Goal: Task Accomplishment & Management: Use online tool/utility

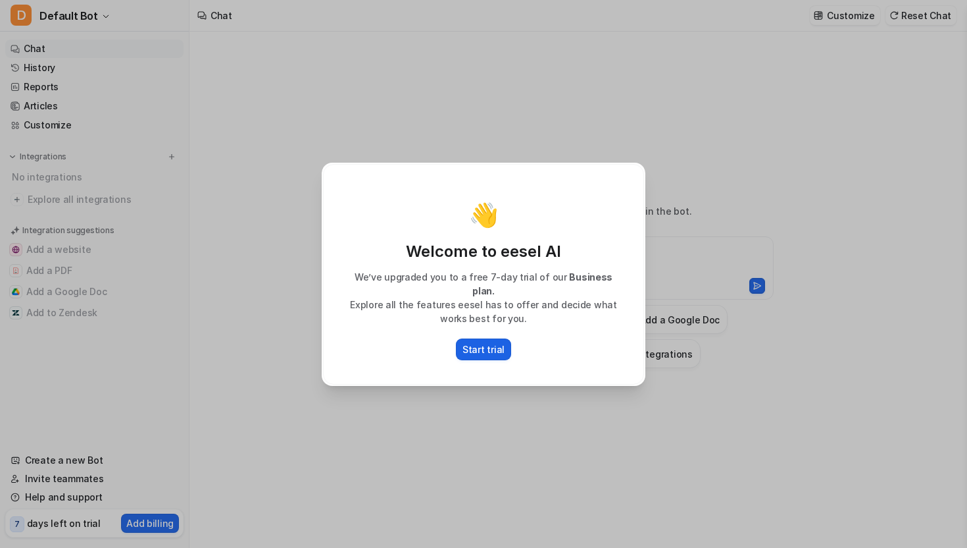
click at [488, 342] on p "Start trial" at bounding box center [484, 349] width 42 height 14
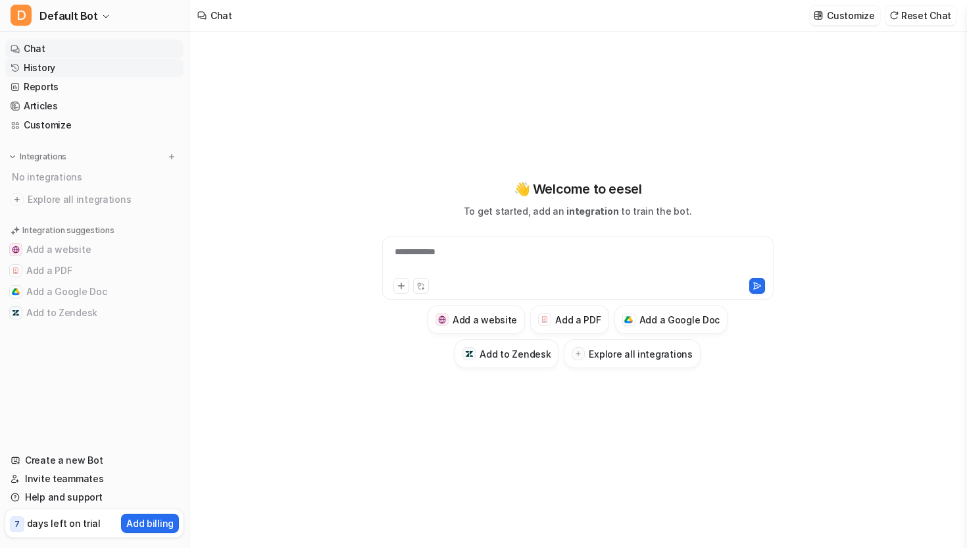
click at [59, 68] on link "History" at bounding box center [94, 68] width 178 height 18
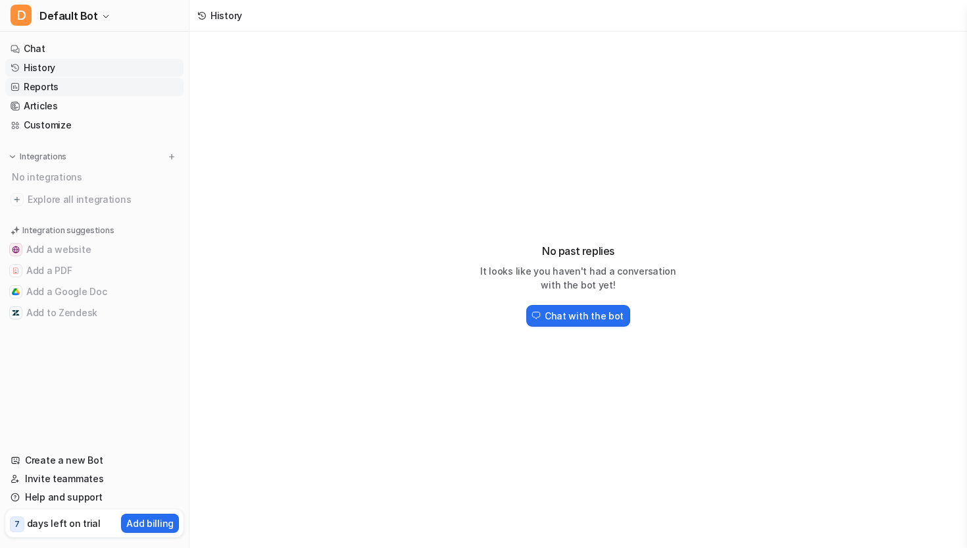
click at [61, 81] on link "Reports" at bounding box center [94, 87] width 178 height 18
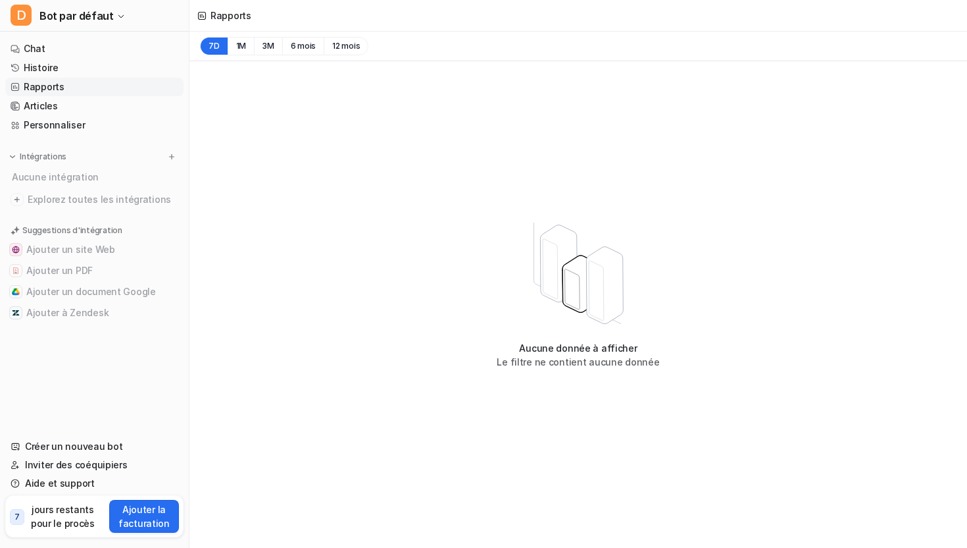
click at [694, 147] on div "Aucune donnée à afficher Le filtre ne contient aucune donnée" at bounding box center [579, 293] width 778 height 465
click at [59, 50] on link "Chat" at bounding box center [94, 48] width 178 height 18
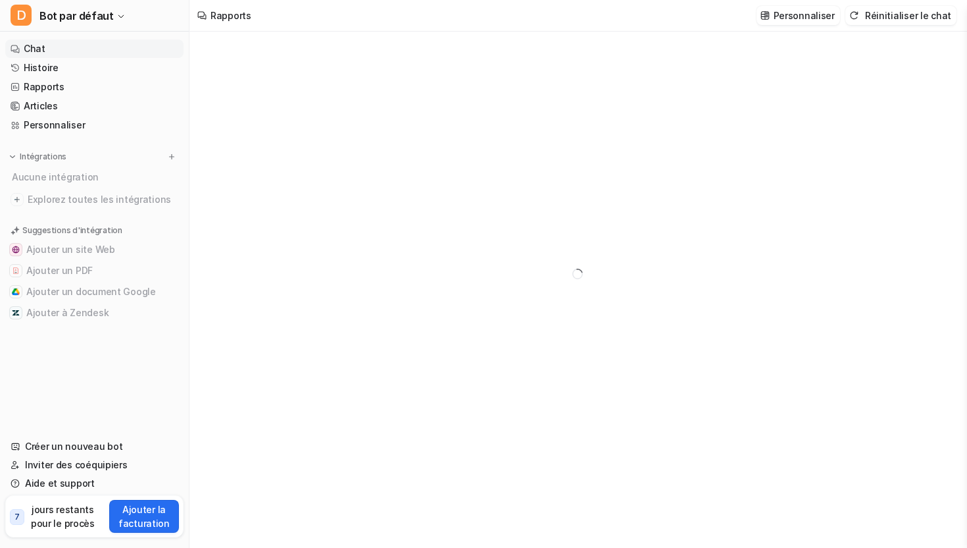
type textarea "**********"
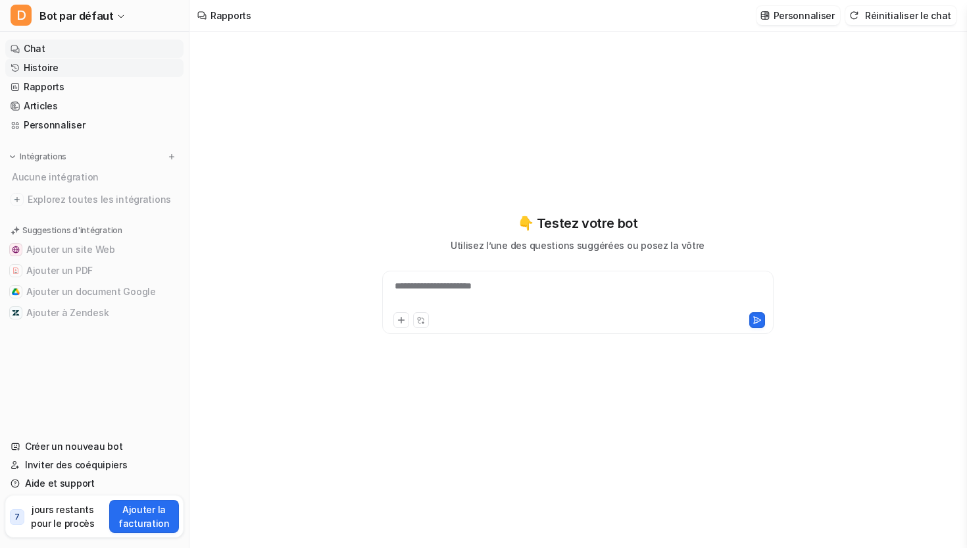
click at [60, 64] on link "Histoire" at bounding box center [94, 68] width 178 height 18
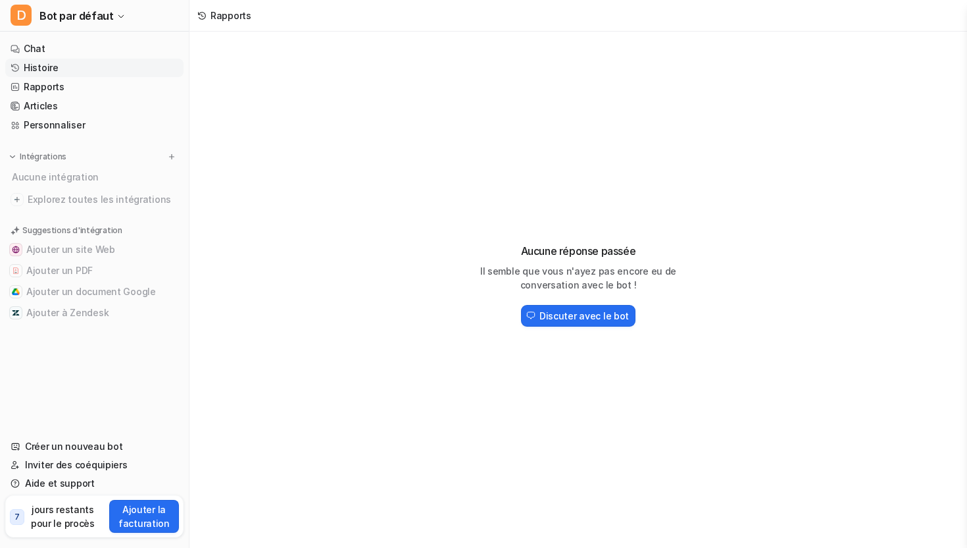
click at [60, 76] on link "Histoire" at bounding box center [94, 68] width 178 height 18
click at [61, 89] on font "Rapports" at bounding box center [44, 86] width 41 height 11
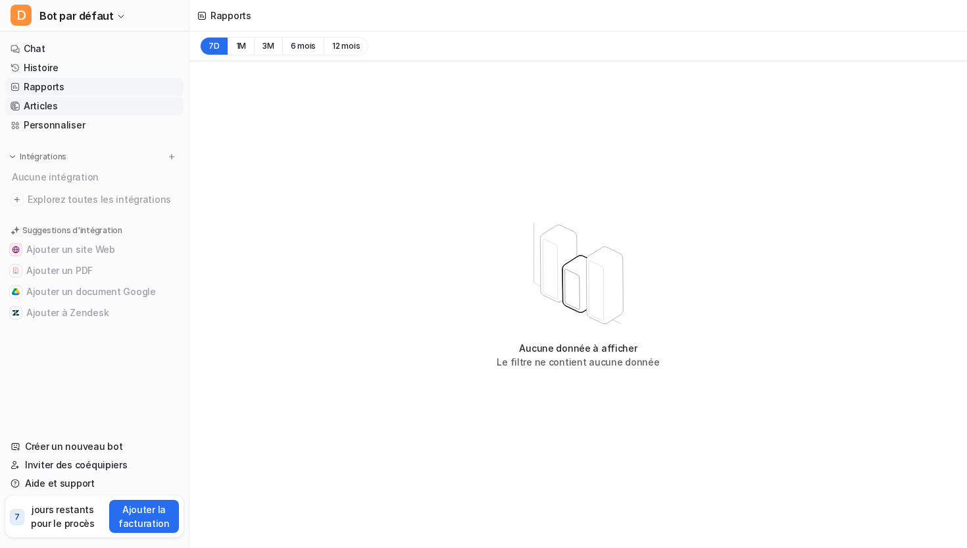
click at [60, 103] on link "Articles" at bounding box center [94, 106] width 178 height 18
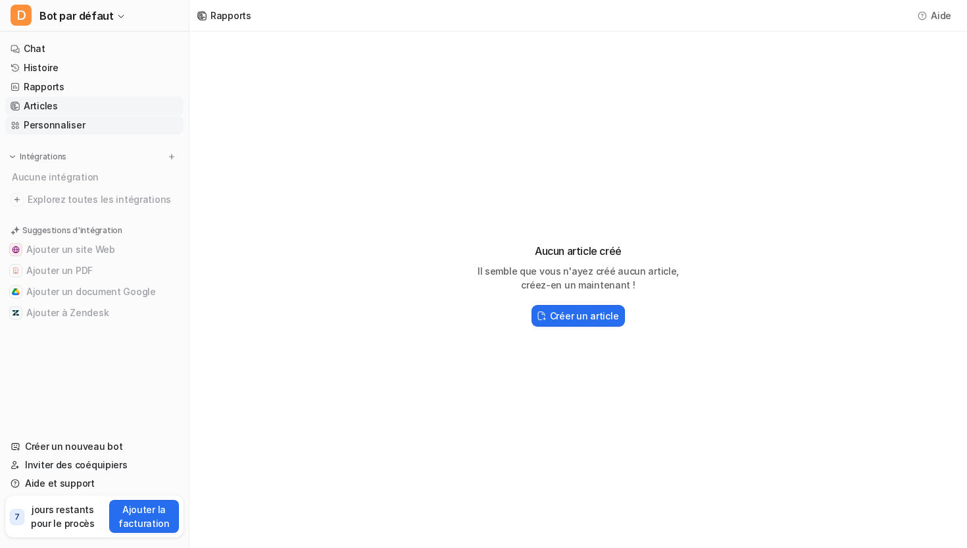
click at [61, 118] on link "Personnaliser" at bounding box center [94, 125] width 178 height 18
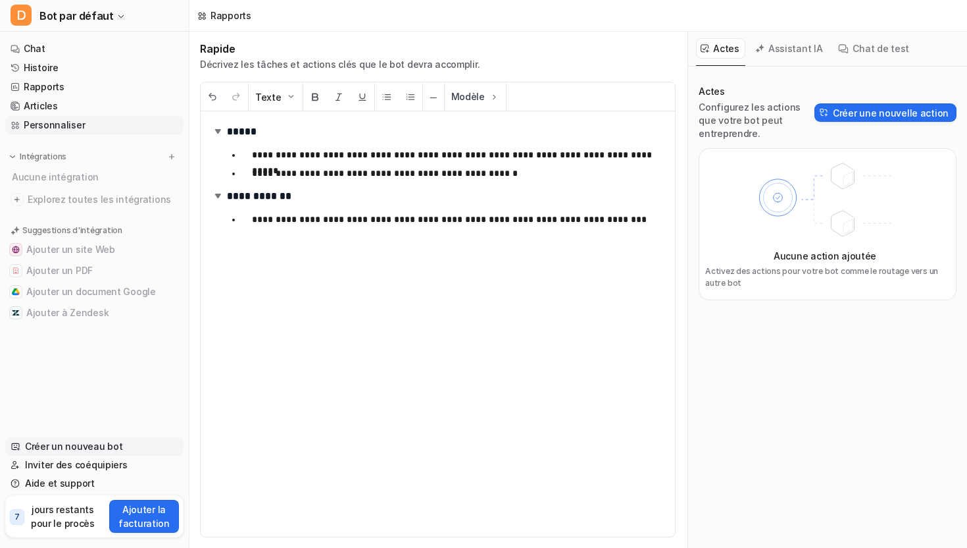
click at [57, 451] on font "Créer un nouveau bot" at bounding box center [73, 445] width 97 height 11
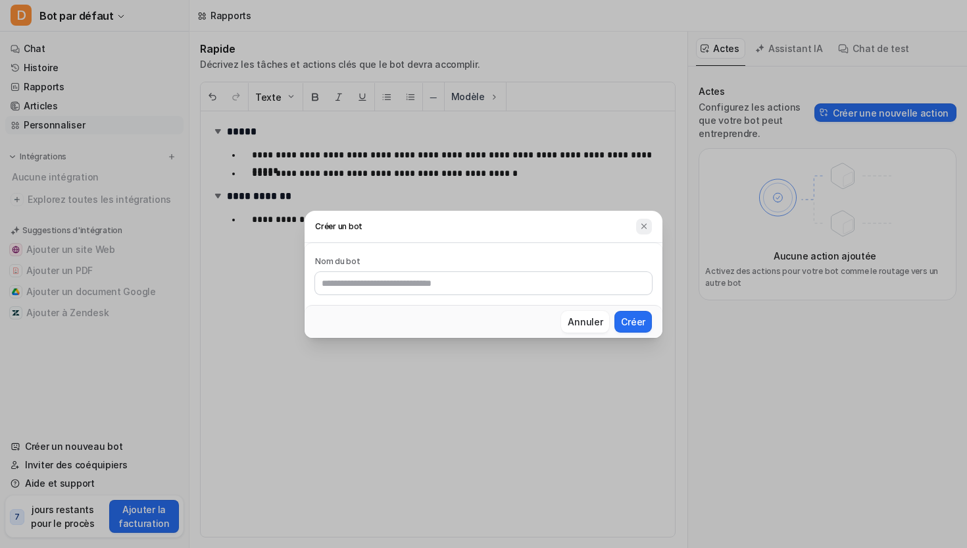
click at [648, 221] on img at bounding box center [644, 226] width 9 height 10
